Goal: Information Seeking & Learning: Learn about a topic

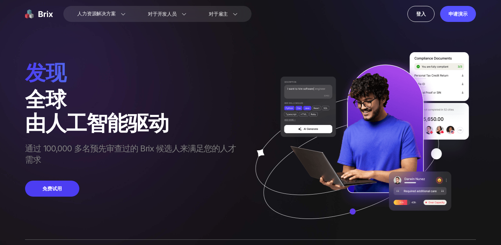
click at [211, 62] on span "发现" at bounding box center [134, 73] width 218 height 28
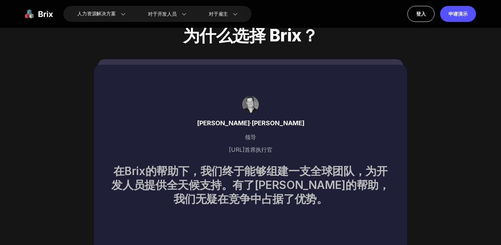
scroll to position [3074, 0]
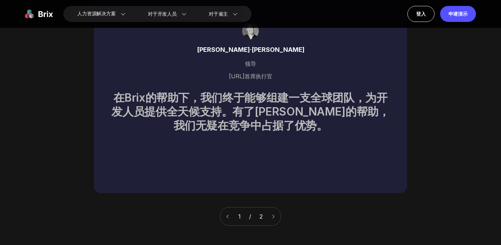
click at [273, 214] on icon at bounding box center [273, 216] width 5 height 5
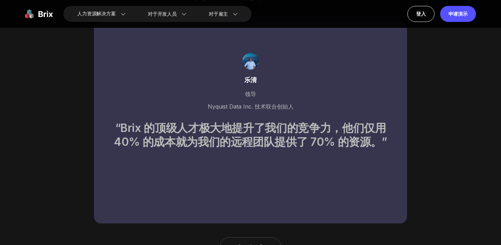
scroll to position [3038, 0]
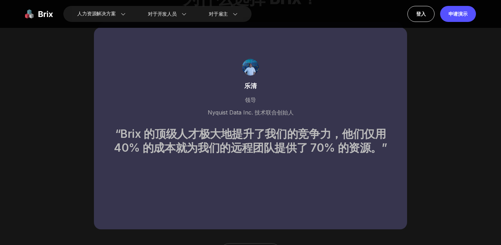
click at [248, 59] on img at bounding box center [250, 67] width 17 height 17
click at [252, 81] on div "乐清" at bounding box center [251, 86] width 280 height 10
click at [252, 82] on font "乐清" at bounding box center [250, 85] width 13 height 7
click at [265, 127] on font "“Brix 的顶级人才极大地提升了我们的竞争力，他们仅用 40% 的成本就为我们的远程团队提供了 70% 的资源。”" at bounding box center [250, 140] width 273 height 27
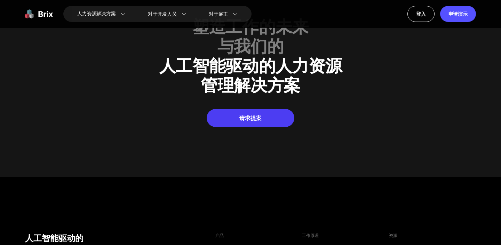
scroll to position [3523, 0]
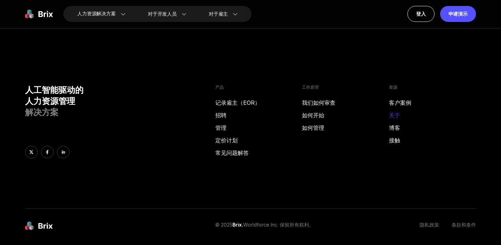
click at [393, 111] on link "关于" at bounding box center [432, 115] width 87 height 8
